Goal: Task Accomplishment & Management: Complete application form

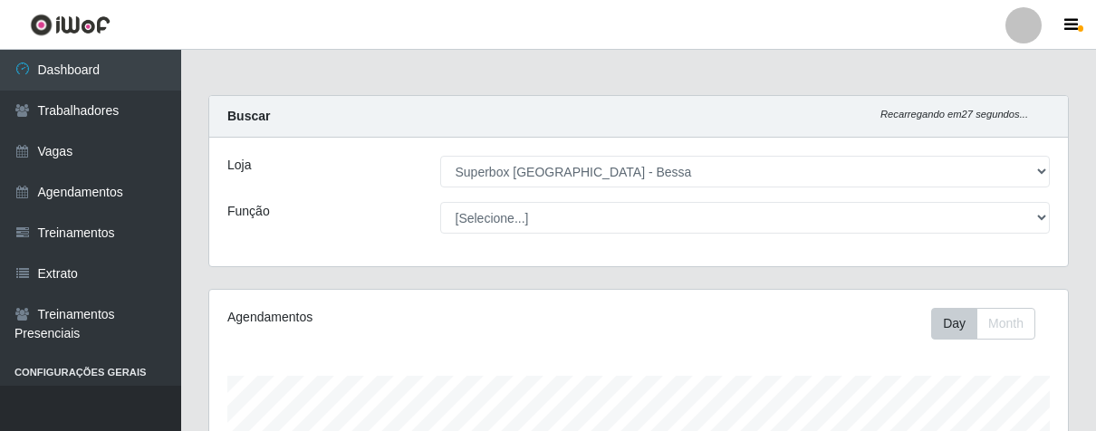
select select "206"
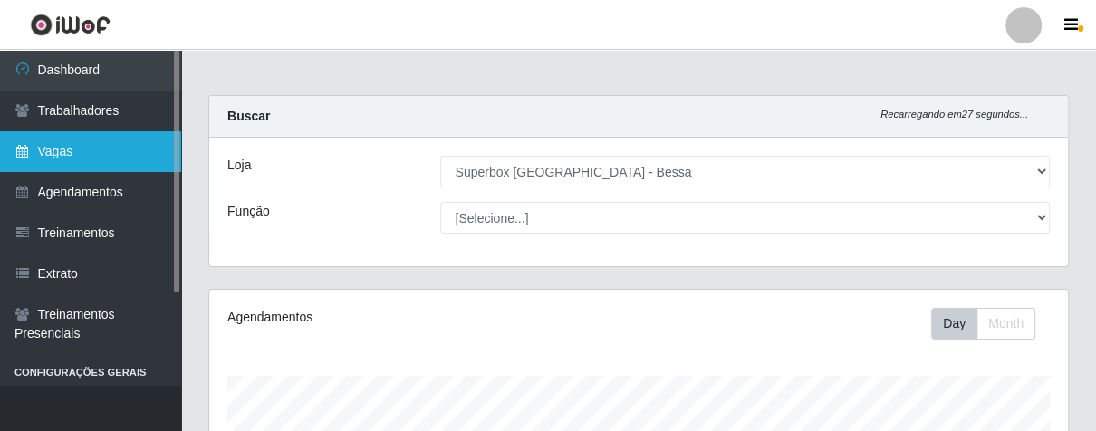
scroll to position [375, 858]
click at [97, 151] on link "Vagas" at bounding box center [90, 151] width 181 height 41
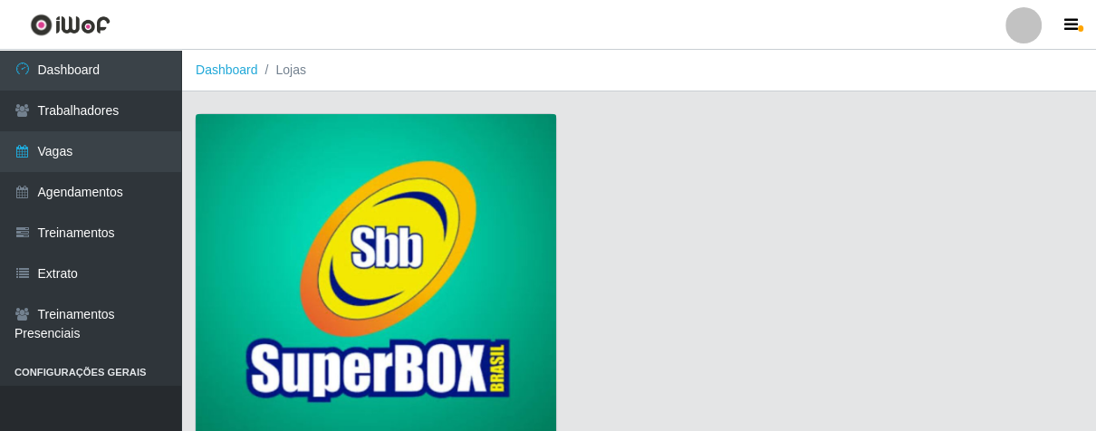
scroll to position [138, 0]
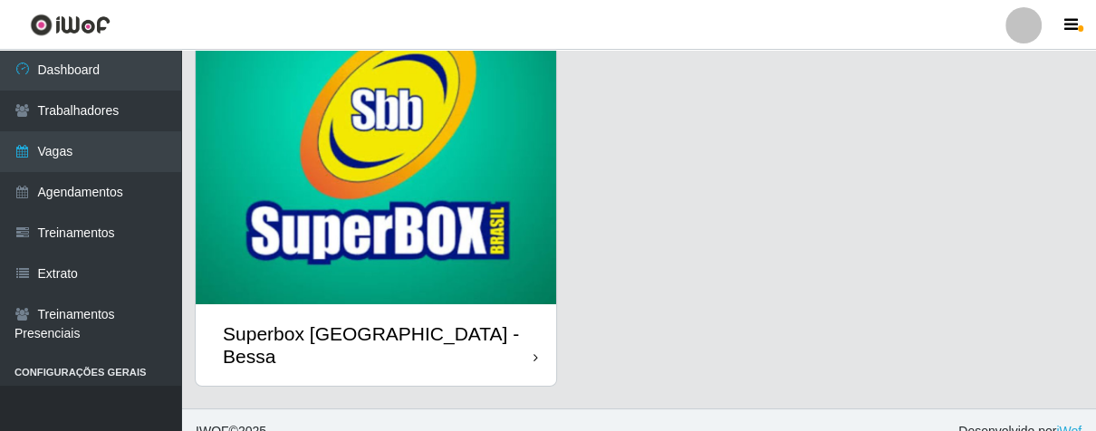
click at [510, 328] on div "Superbox [GEOGRAPHIC_DATA] - Bessa" at bounding box center [376, 344] width 360 height 81
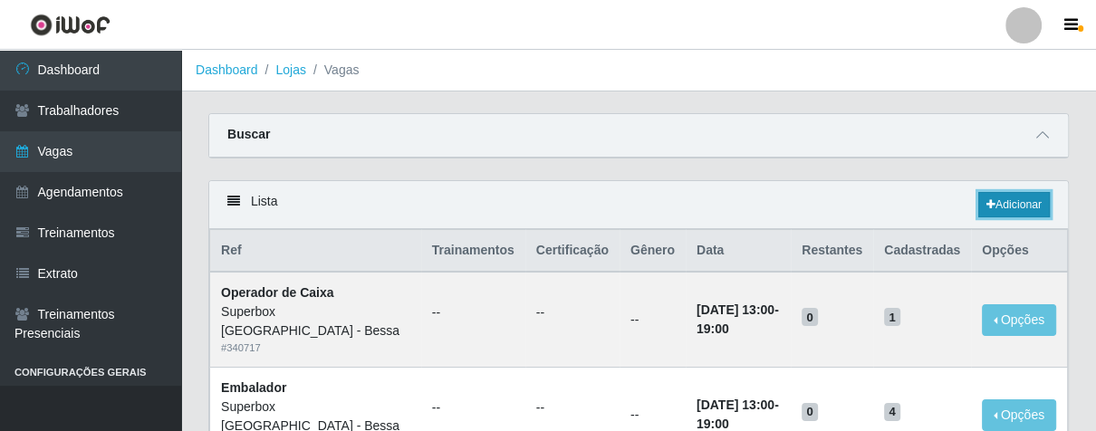
click at [986, 200] on icon at bounding box center [990, 204] width 9 height 11
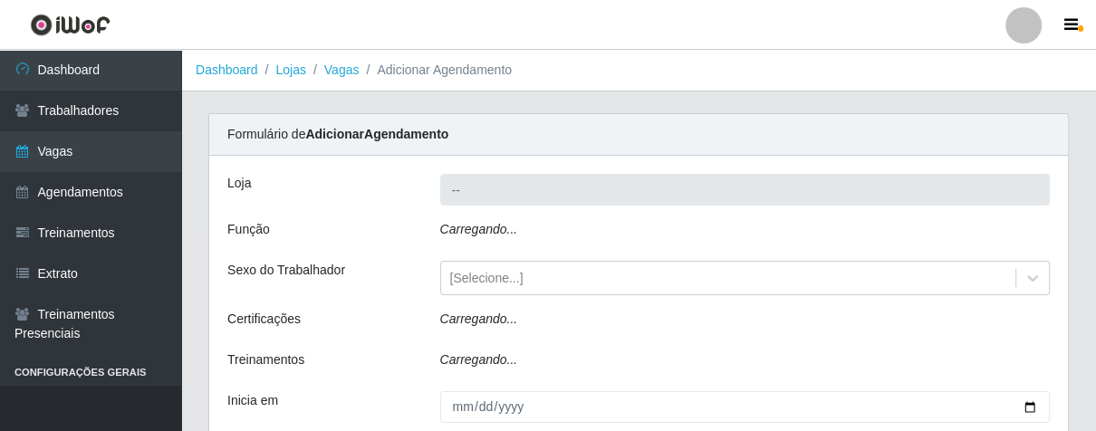
type input "Superbox [GEOGRAPHIC_DATA] - Bessa"
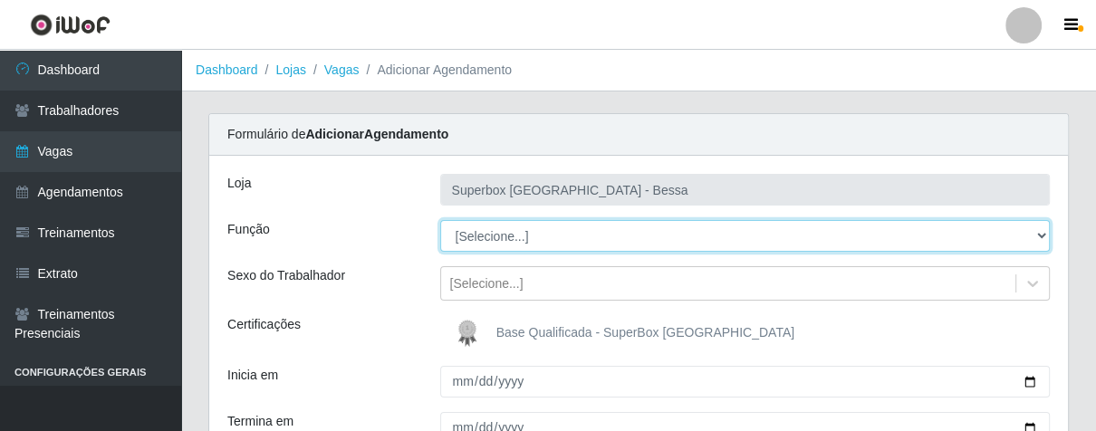
click at [604, 228] on select "[Selecione...] ASG ASG + ASG ++ Embalador Embalador + Embalador ++ Operador de …" at bounding box center [745, 236] width 610 height 32
select select "1"
click at [440, 220] on select "[Selecione...] ASG ASG + ASG ++ Embalador Embalador + Embalador ++ Operador de …" at bounding box center [745, 236] width 610 height 32
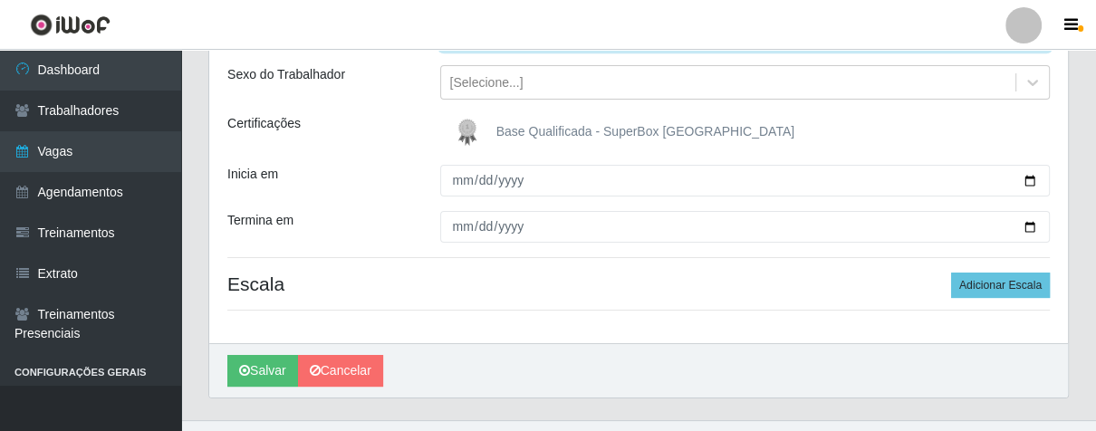
scroll to position [235, 0]
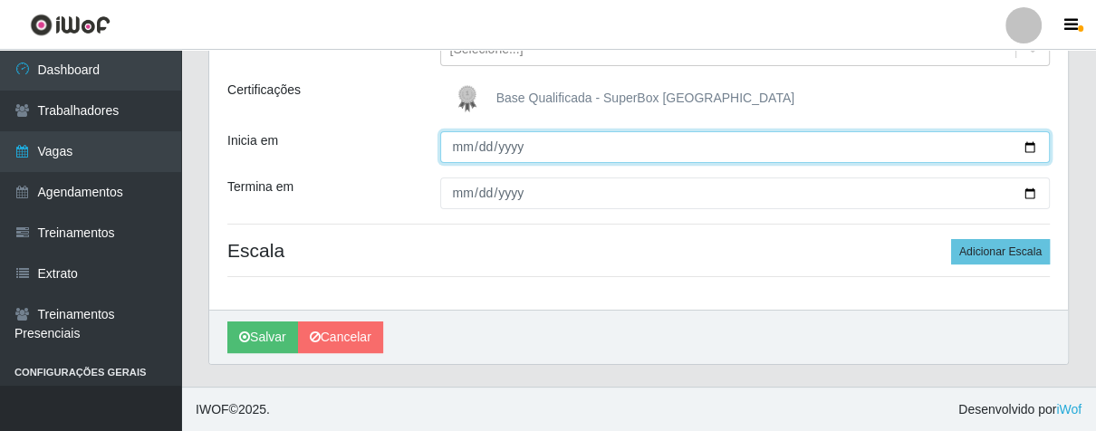
click at [460, 153] on input "Inicia em" at bounding box center [745, 147] width 610 height 32
type input "[DATE]"
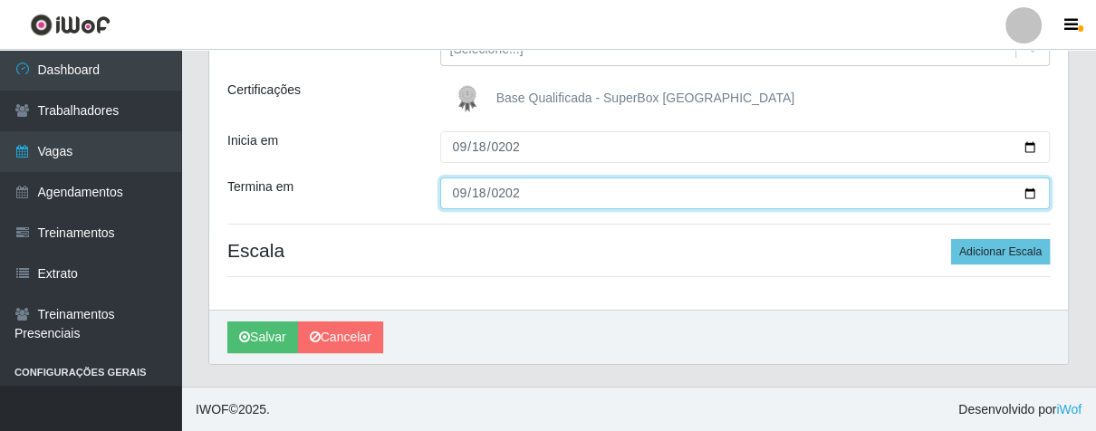
type input "[DATE]"
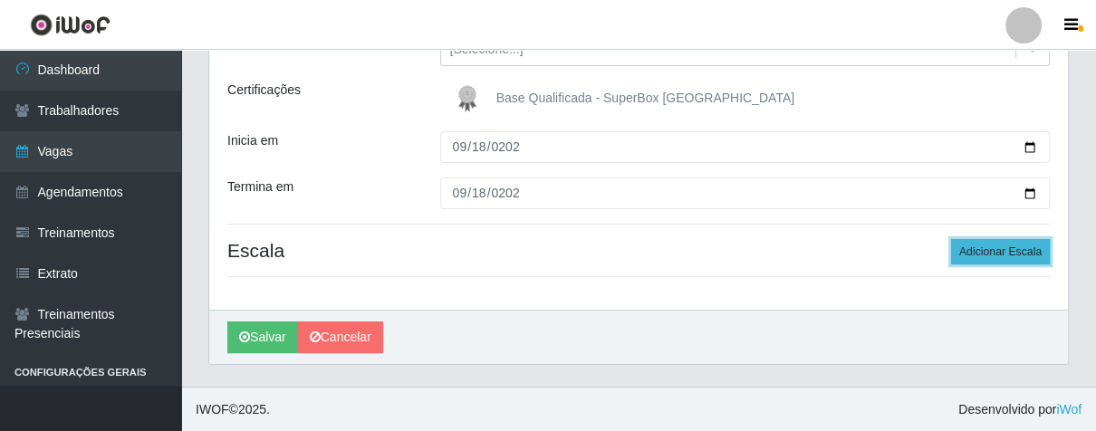
click at [1011, 250] on button "Adicionar Escala" at bounding box center [1000, 251] width 99 height 25
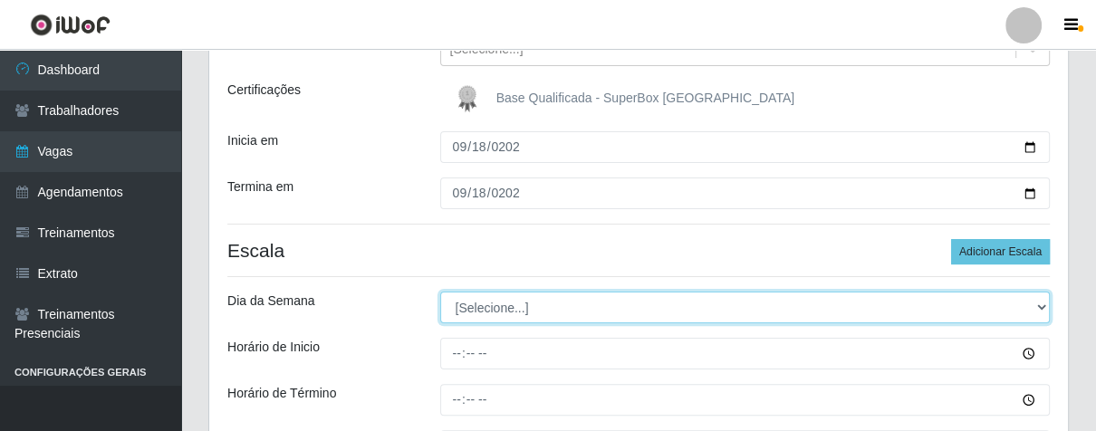
click at [490, 306] on select "[Selecione...] Segunda Terça Quarta Quinta Sexta Sábado Domingo" at bounding box center [745, 308] width 610 height 32
select select "4"
click at [440, 292] on select "[Selecione...] Segunda Terça Quarta Quinta Sexta Sábado Domingo" at bounding box center [745, 308] width 610 height 32
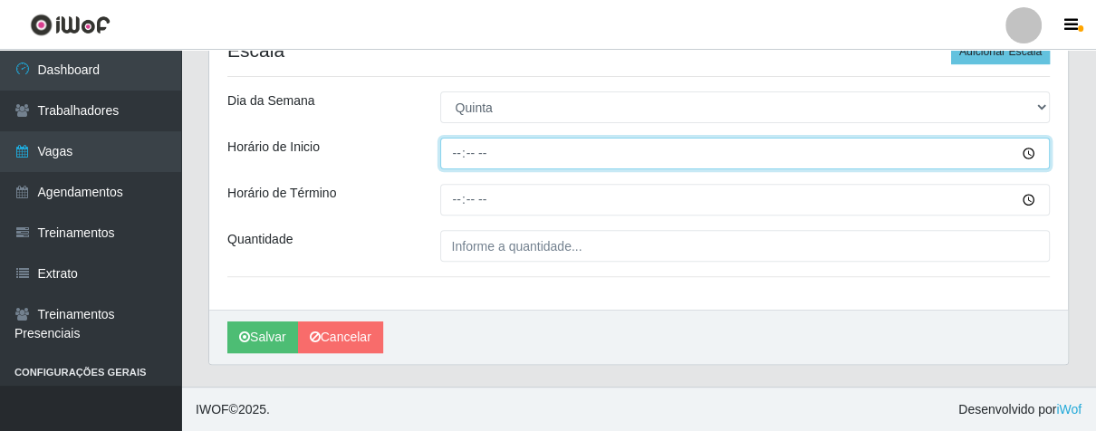
click at [451, 149] on input "Horário de Inicio" at bounding box center [745, 154] width 610 height 32
type input "08:00"
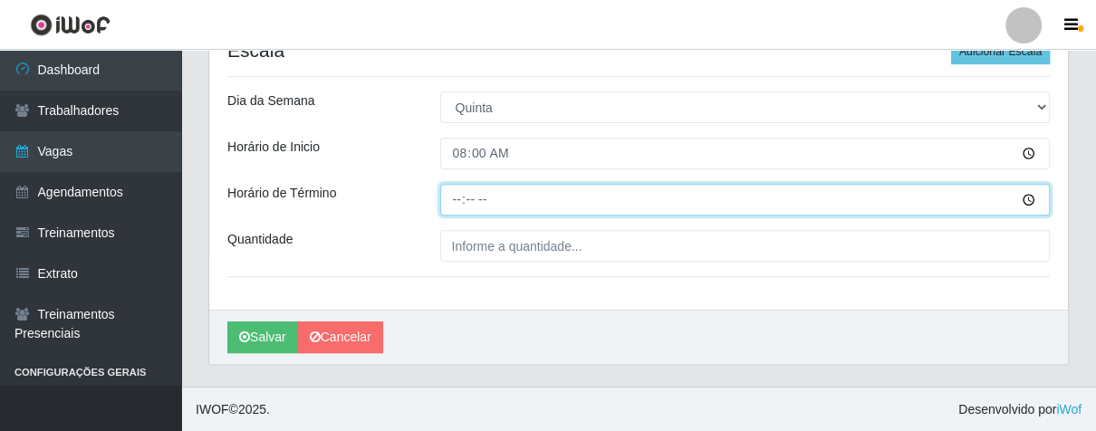
type input "14:00"
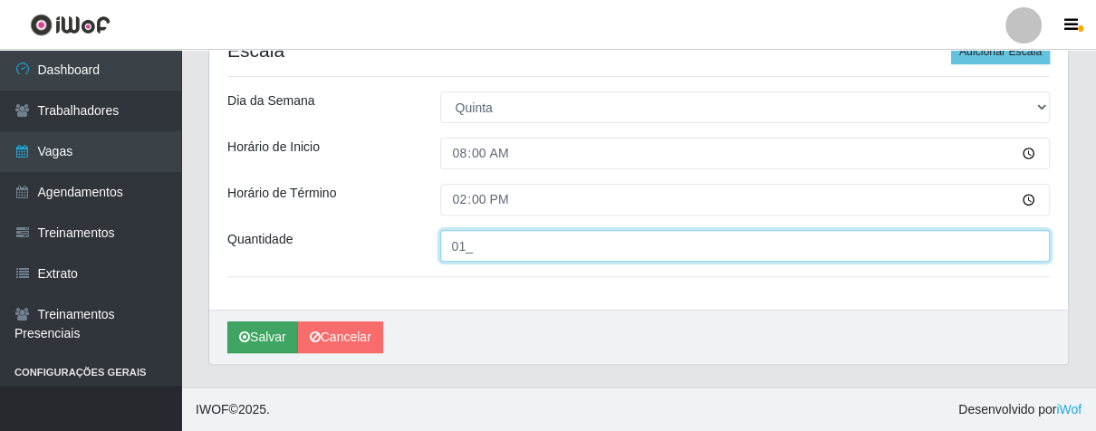
type input "01_"
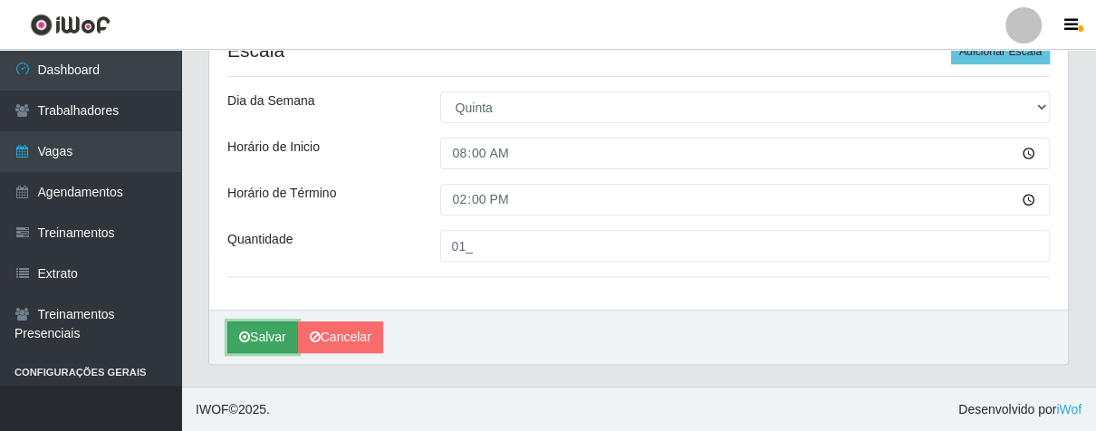
click at [284, 329] on button "Salvar" at bounding box center [262, 337] width 71 height 32
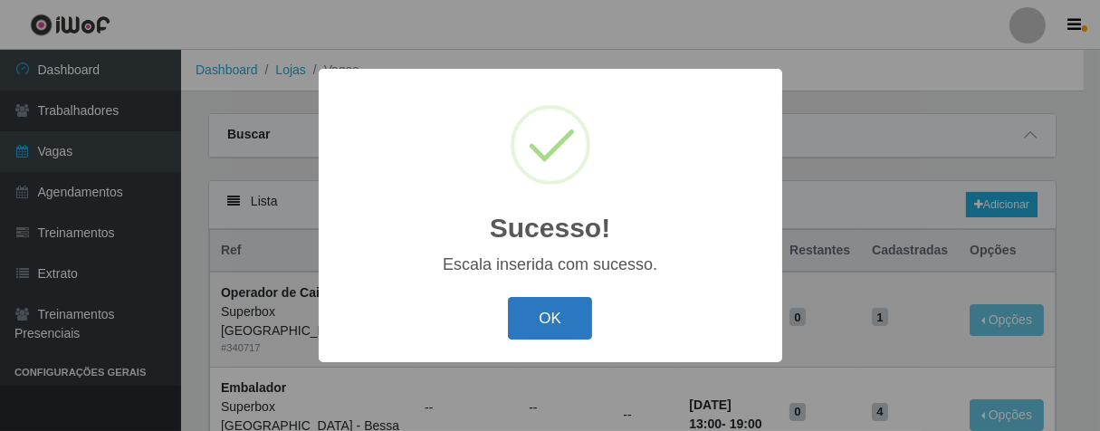
click at [536, 310] on button "OK" at bounding box center [550, 318] width 84 height 43
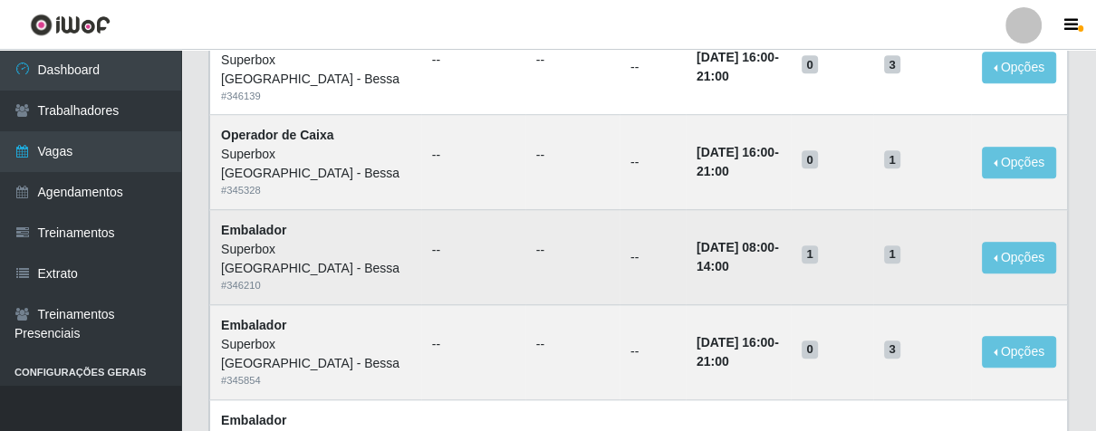
scroll to position [1006, 0]
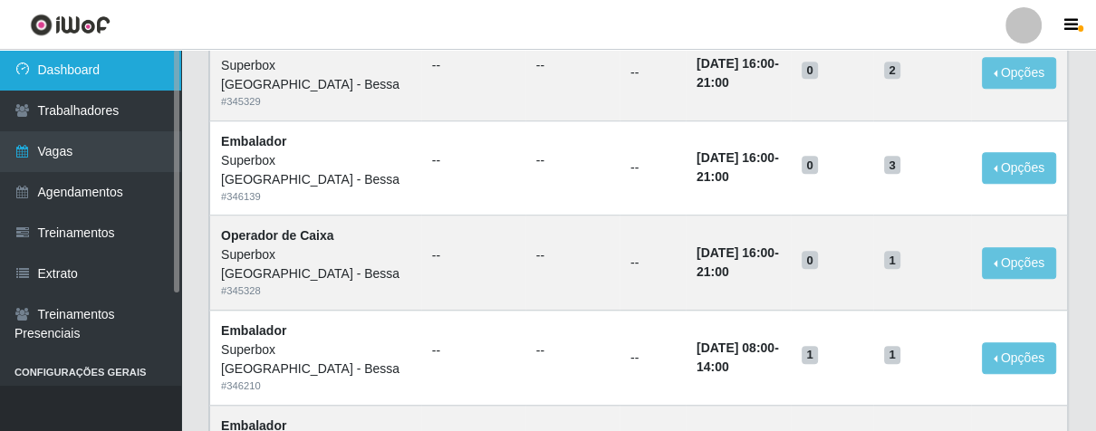
click at [112, 70] on link "Dashboard" at bounding box center [90, 70] width 181 height 41
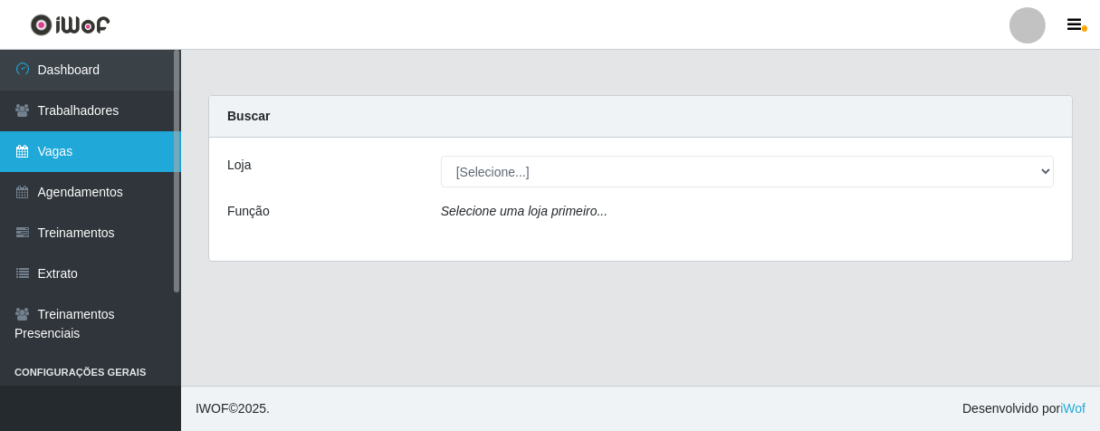
click at [110, 148] on link "Vagas" at bounding box center [90, 151] width 181 height 41
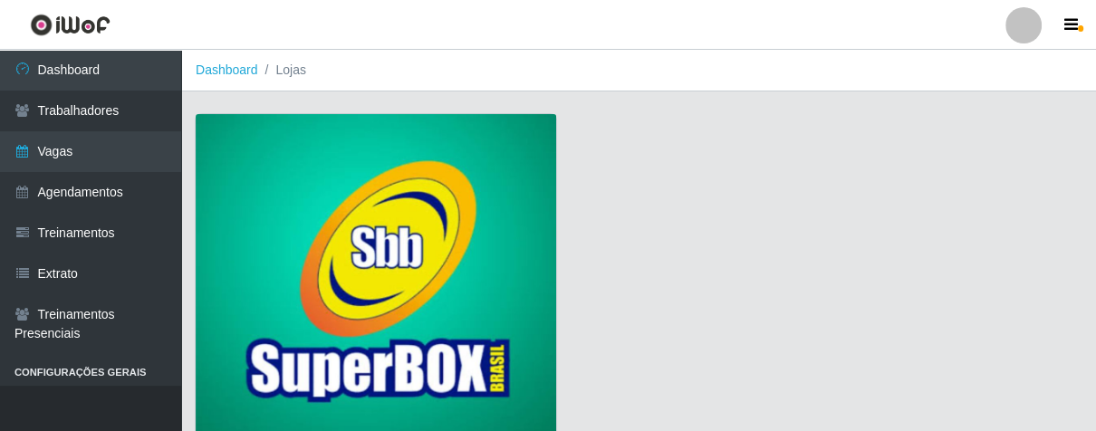
scroll to position [138, 0]
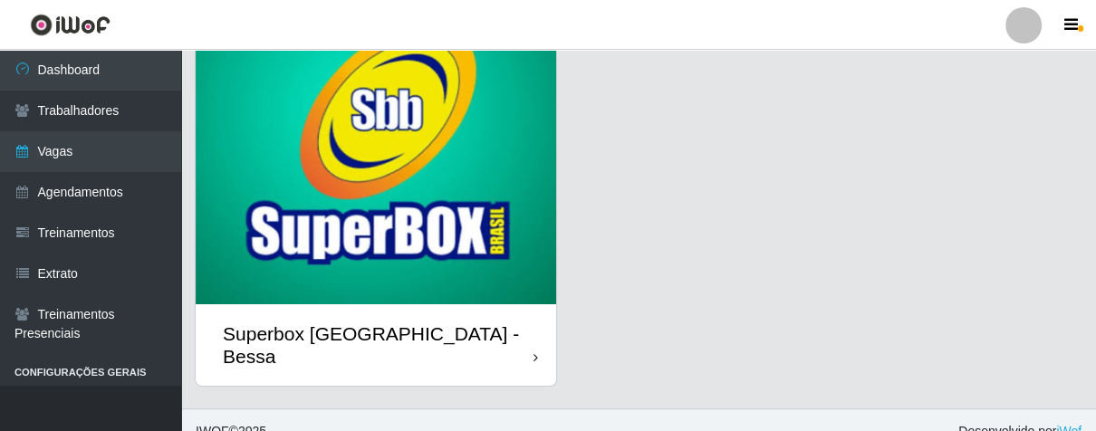
click at [514, 317] on div "Superbox [GEOGRAPHIC_DATA] - Bessa" at bounding box center [376, 344] width 360 height 81
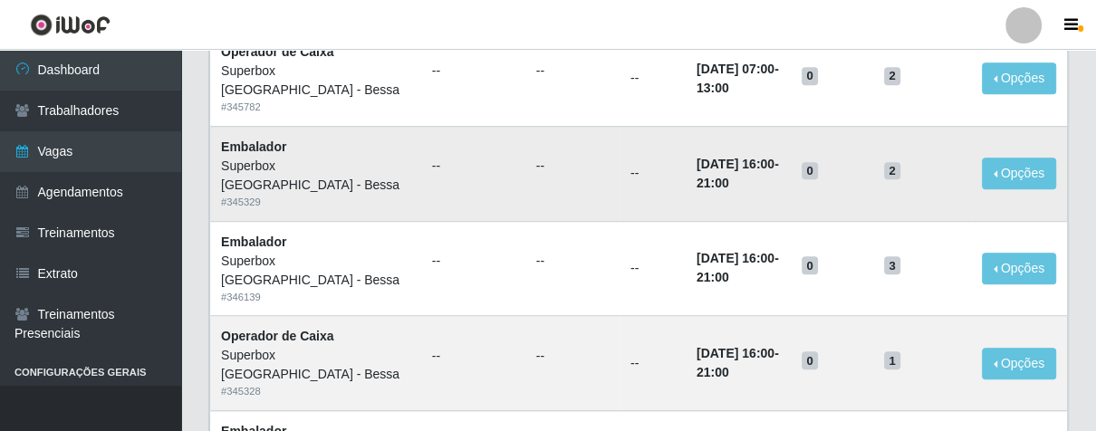
scroll to position [1006, 0]
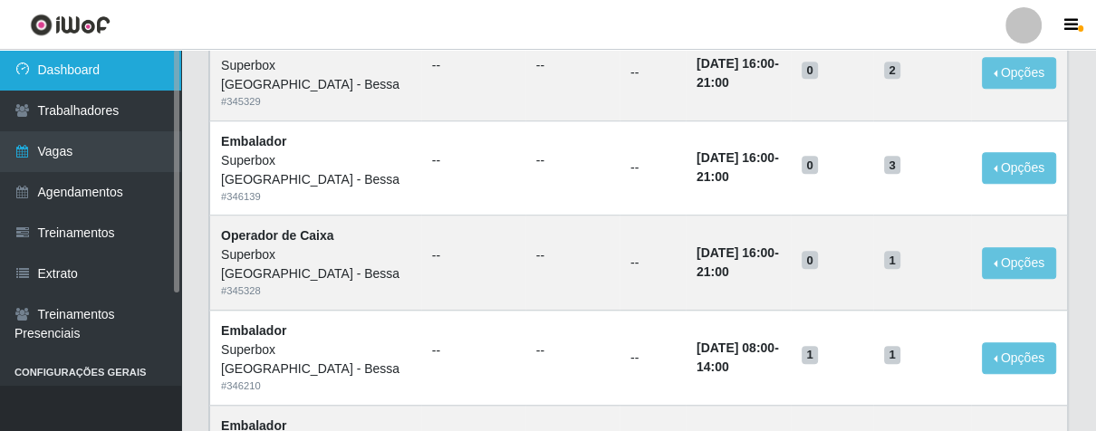
click at [120, 64] on link "Dashboard" at bounding box center [90, 70] width 181 height 41
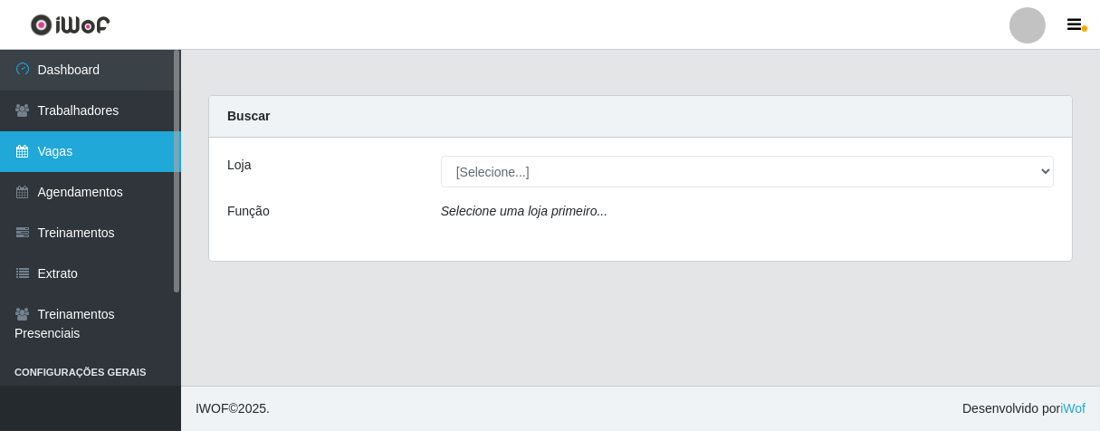
click at [101, 155] on link "Vagas" at bounding box center [90, 151] width 181 height 41
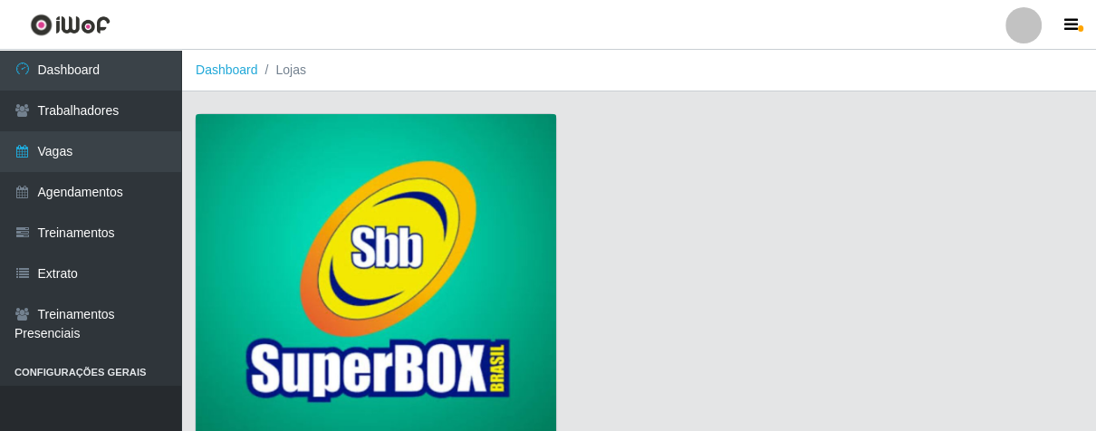
scroll to position [138, 0]
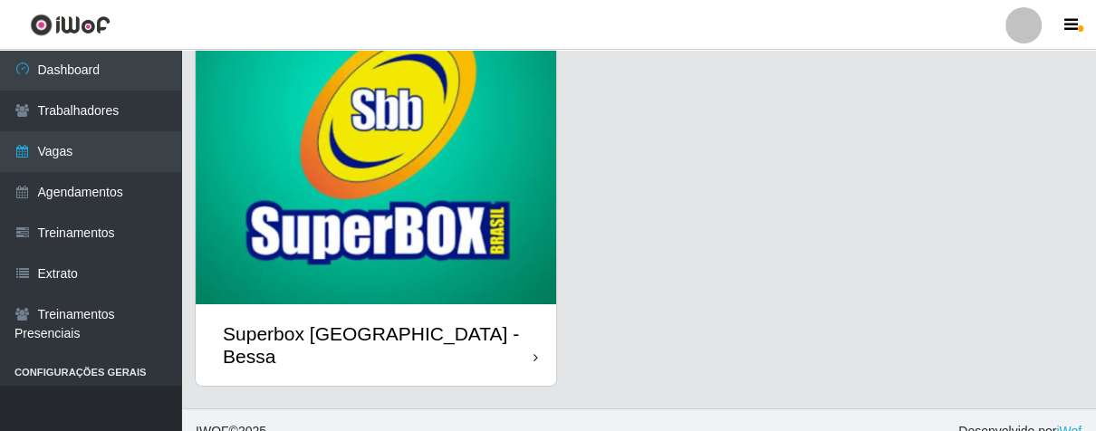
click at [519, 308] on div "Superbox [GEOGRAPHIC_DATA] - Bessa" at bounding box center [376, 344] width 360 height 81
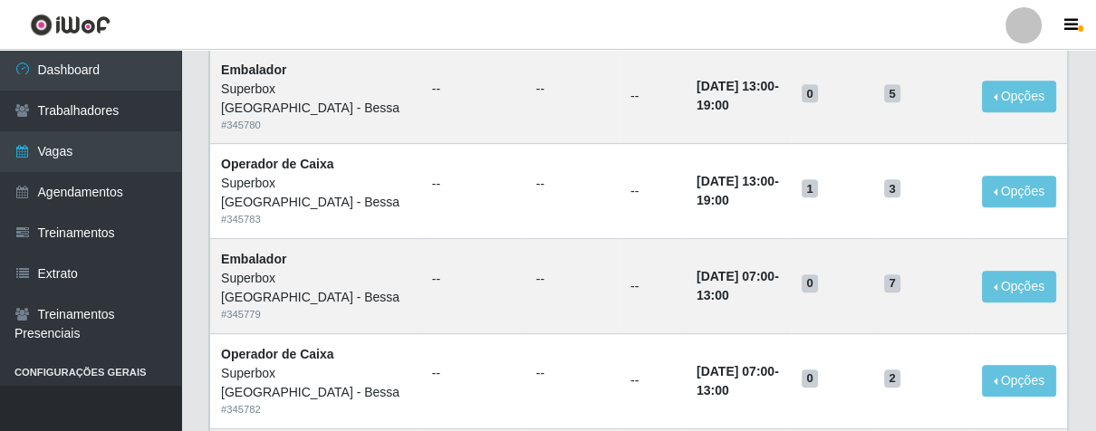
scroll to position [503, 0]
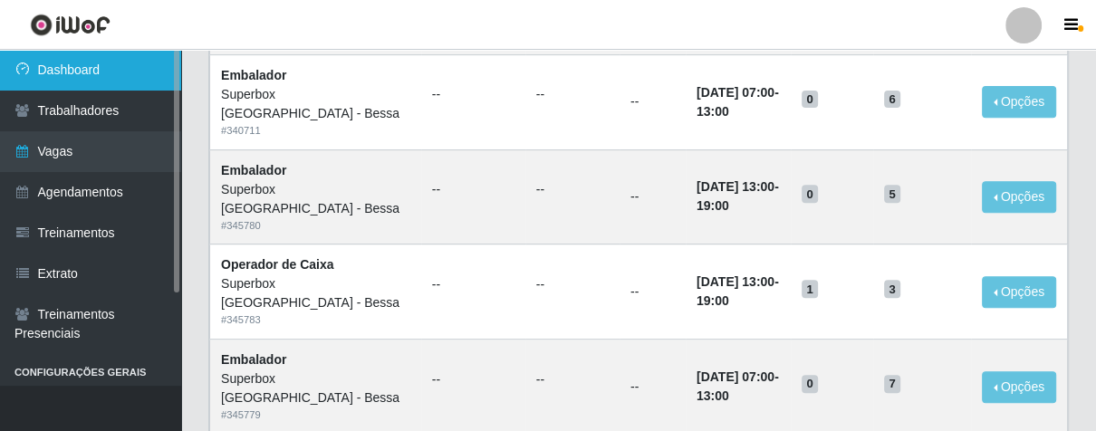
click at [129, 73] on link "Dashboard" at bounding box center [90, 70] width 181 height 41
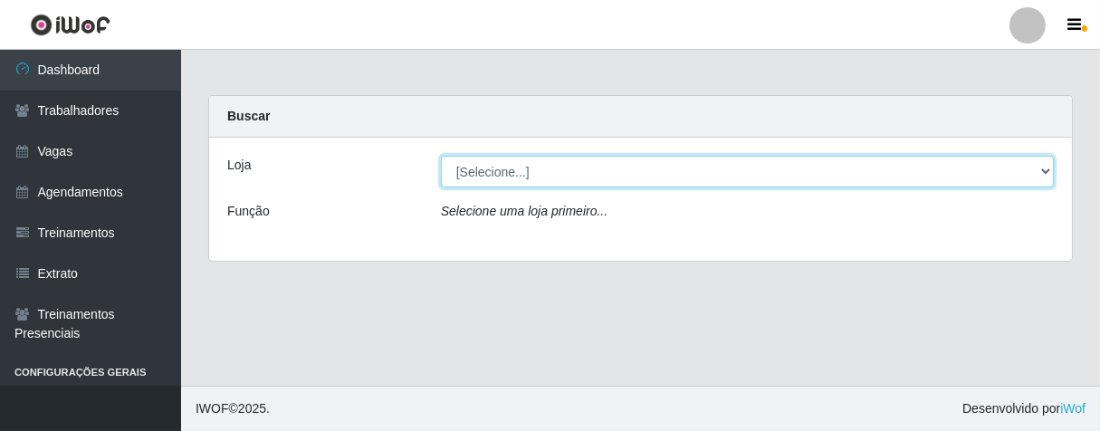
click at [944, 172] on select "[Selecione...] Superbox [GEOGRAPHIC_DATA] - Bessa" at bounding box center [747, 172] width 613 height 32
select select "206"
click at [441, 156] on select "[Selecione...] Superbox [GEOGRAPHIC_DATA] - Bessa" at bounding box center [747, 172] width 613 height 32
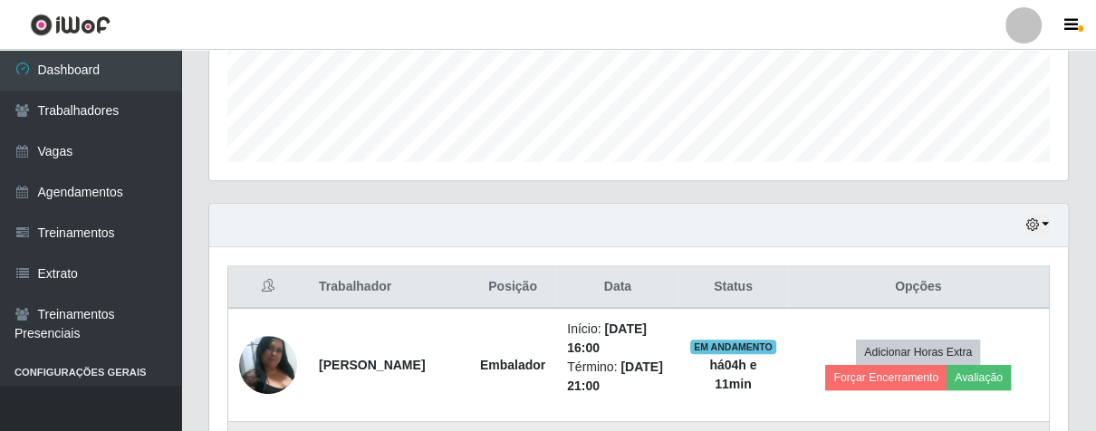
scroll to position [384, 0]
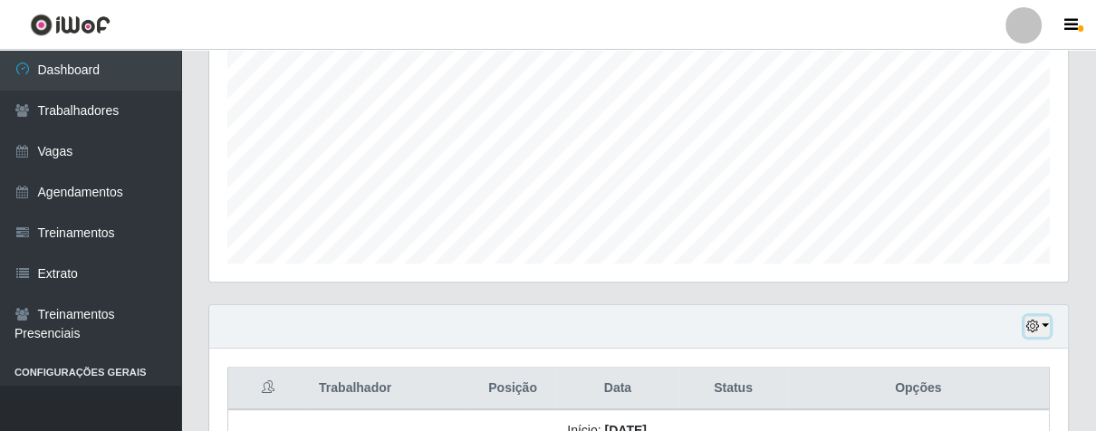
click at [1035, 321] on icon "button" at bounding box center [1031, 326] width 13 height 13
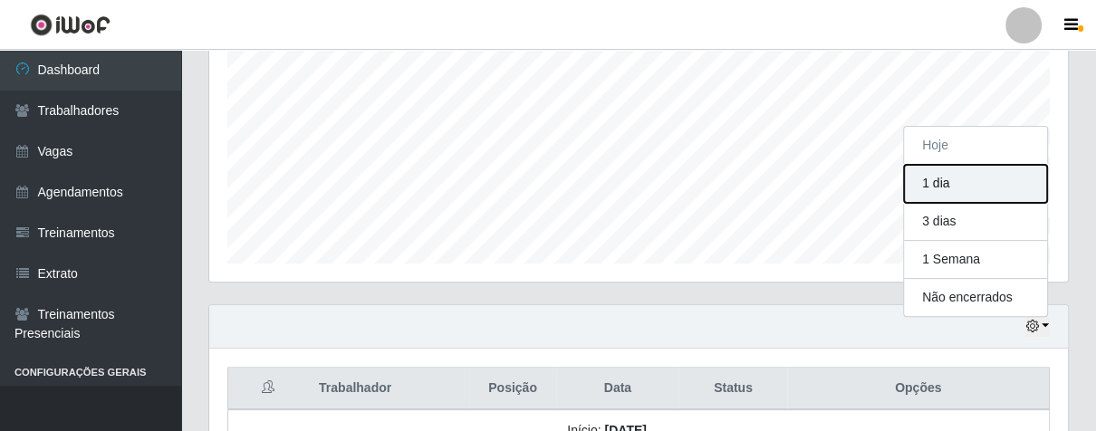
click at [998, 191] on button "1 dia" at bounding box center [975, 184] width 143 height 38
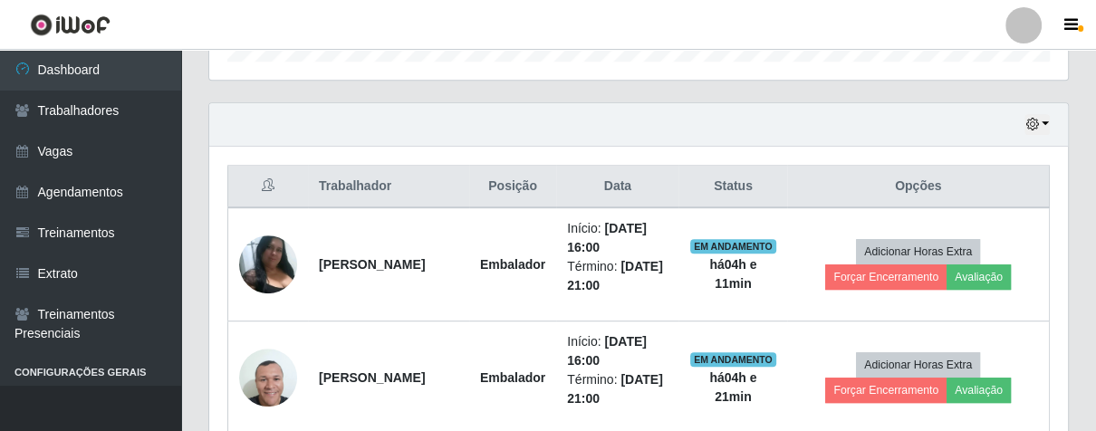
scroll to position [787, 0]
